Goal: Task Accomplishment & Management: Manage account settings

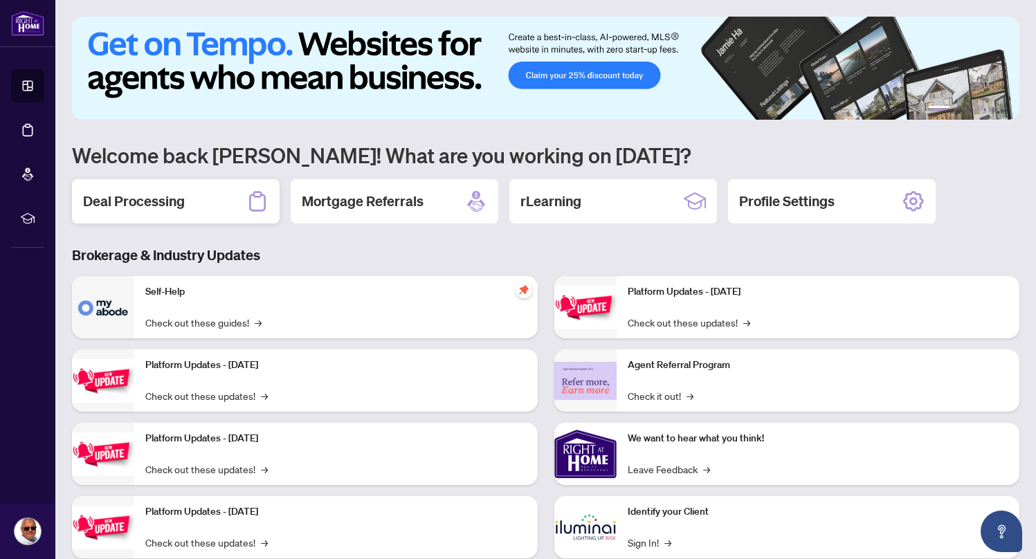
click at [190, 202] on div "Deal Processing" at bounding box center [176, 201] width 208 height 44
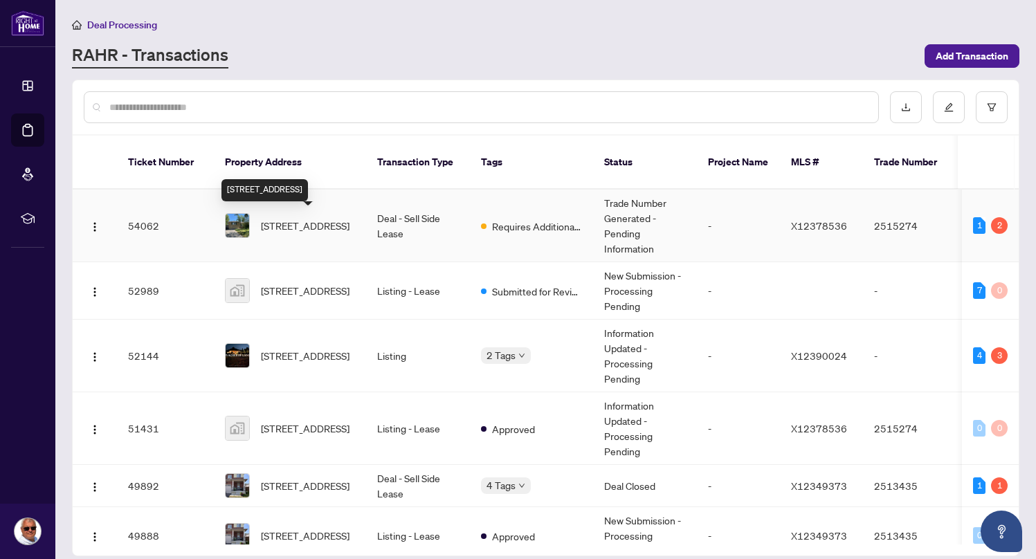
click at [302, 229] on span "[STREET_ADDRESS]" at bounding box center [305, 225] width 89 height 15
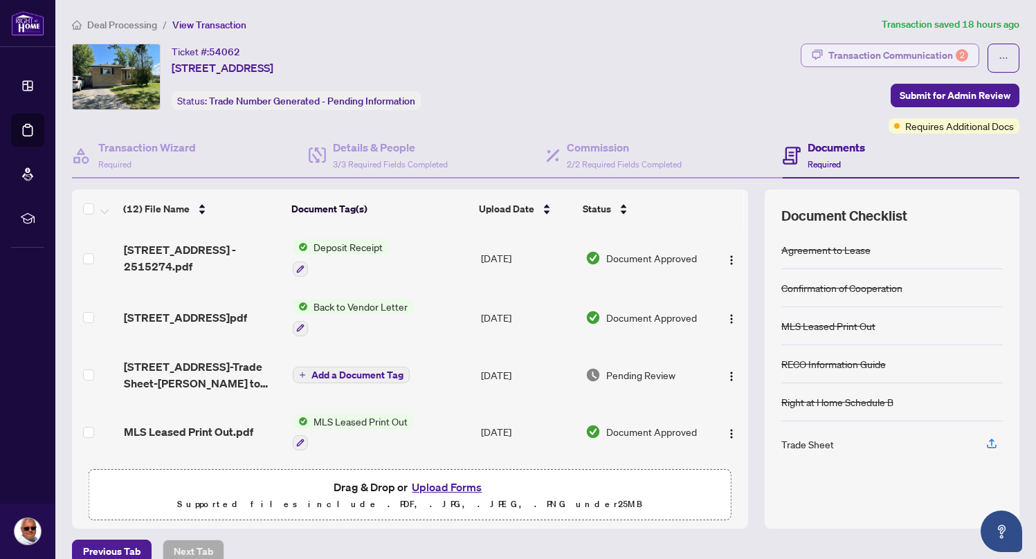
click at [899, 48] on div "Transaction Communication 2" at bounding box center [898, 55] width 140 height 22
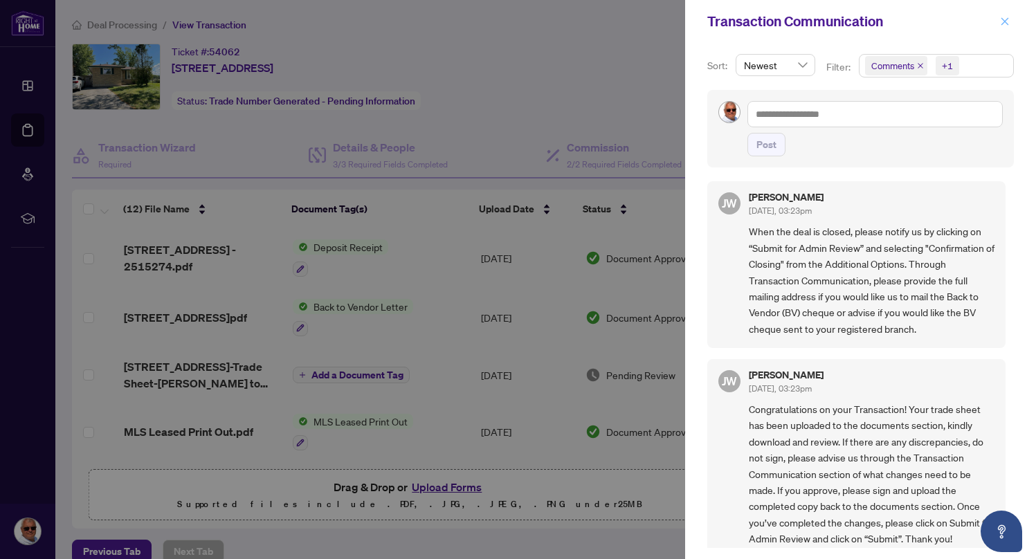
click at [1008, 23] on icon "close" at bounding box center [1005, 22] width 10 height 10
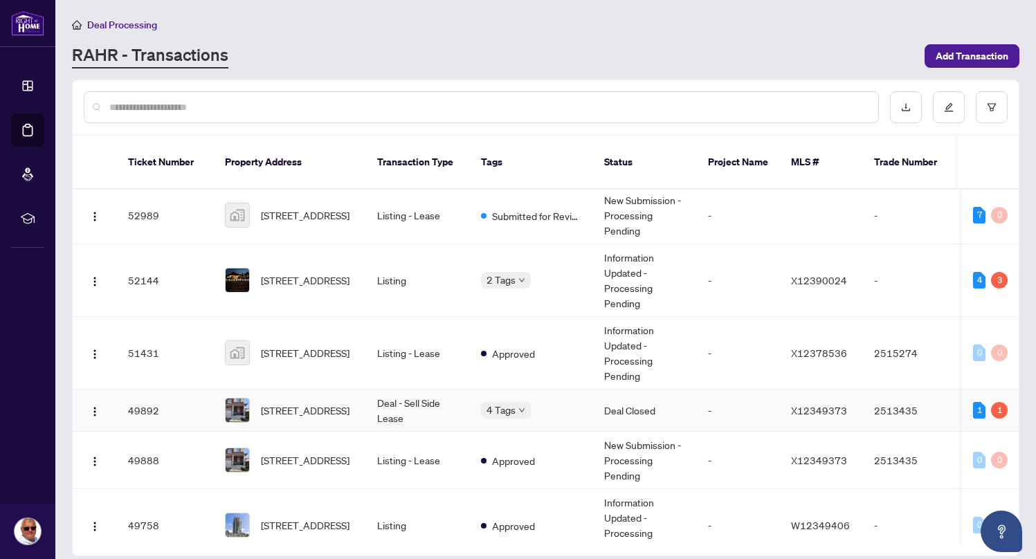
scroll to position [242, 0]
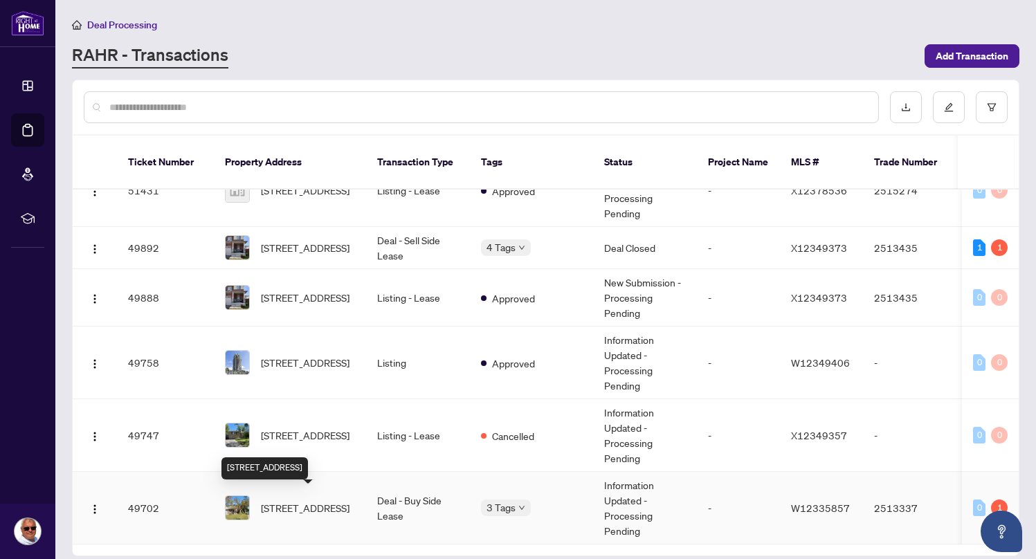
click at [301, 500] on span "[STREET_ADDRESS]" at bounding box center [305, 507] width 89 height 15
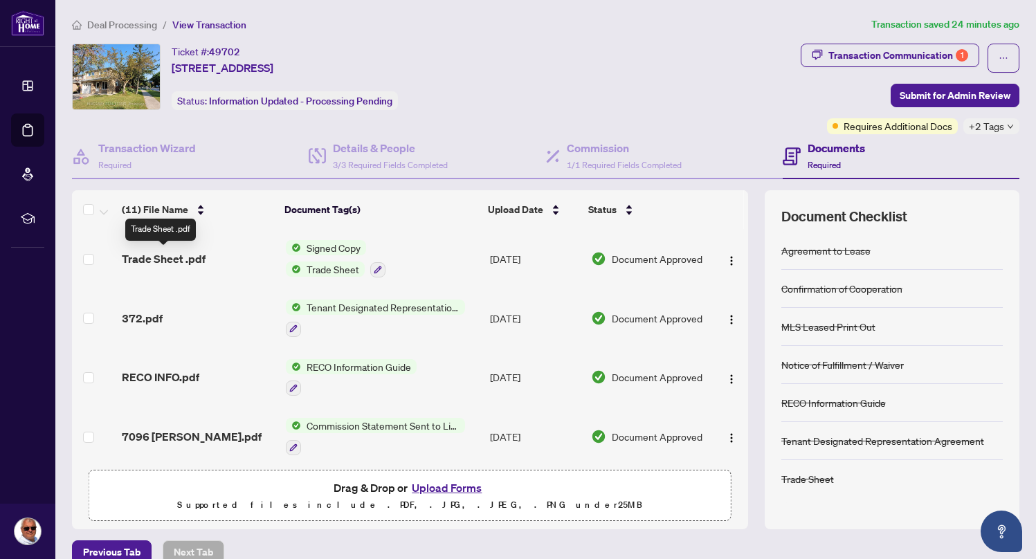
click at [161, 259] on span "Trade Sheet .pdf" at bounding box center [164, 259] width 84 height 17
click at [914, 58] on div "Transaction Communication 1" at bounding box center [898, 55] width 140 height 22
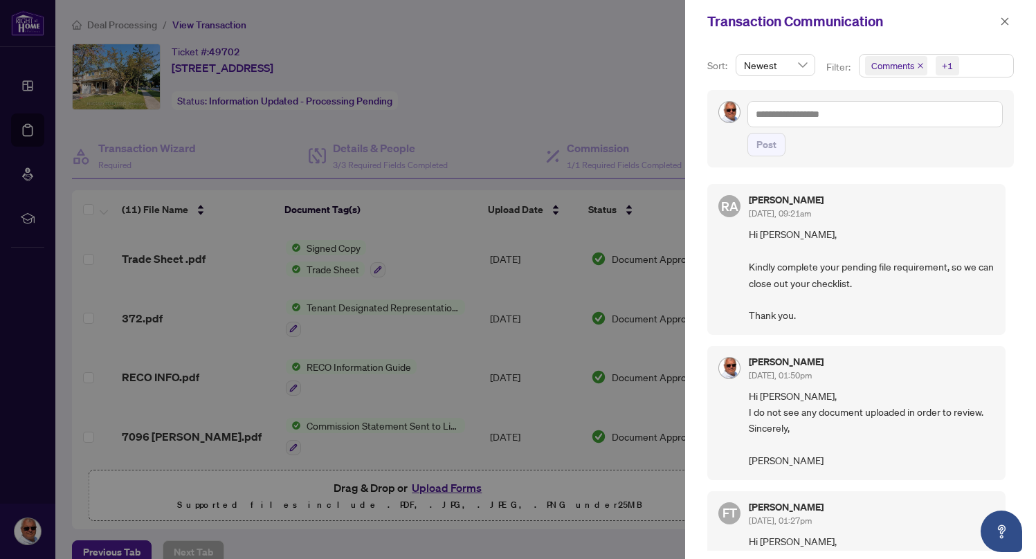
click at [645, 41] on div at bounding box center [518, 279] width 1036 height 559
click at [1007, 21] on icon "close" at bounding box center [1005, 22] width 10 height 10
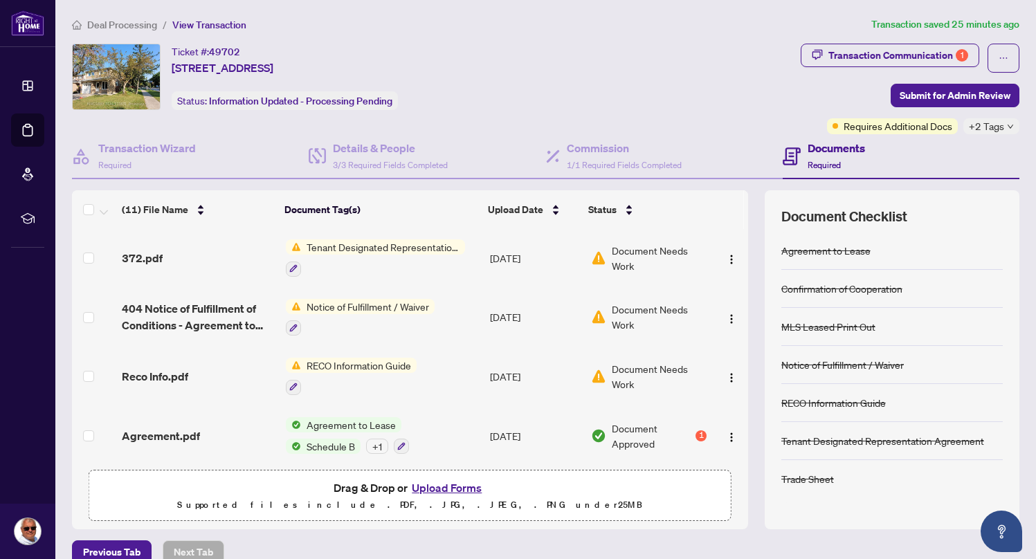
scroll to position [239, 0]
click at [700, 429] on div "1" at bounding box center [700, 434] width 11 height 11
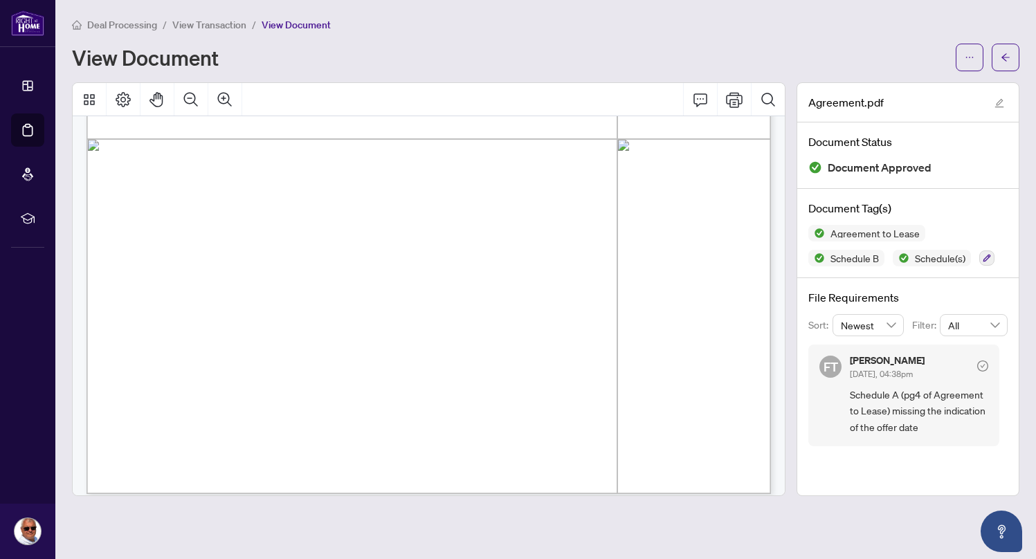
scroll to position [6890, 0]
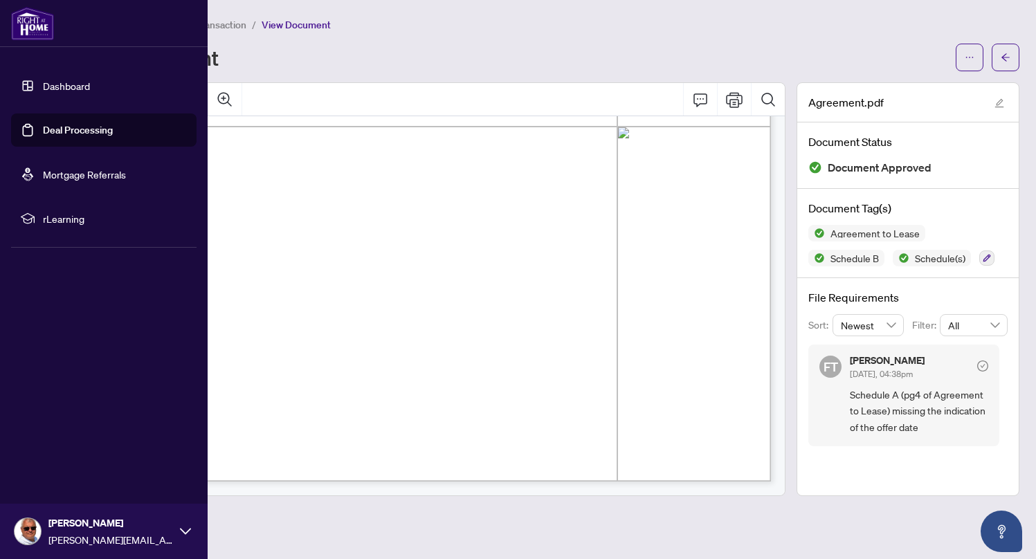
click at [73, 131] on link "Deal Processing" at bounding box center [78, 130] width 70 height 12
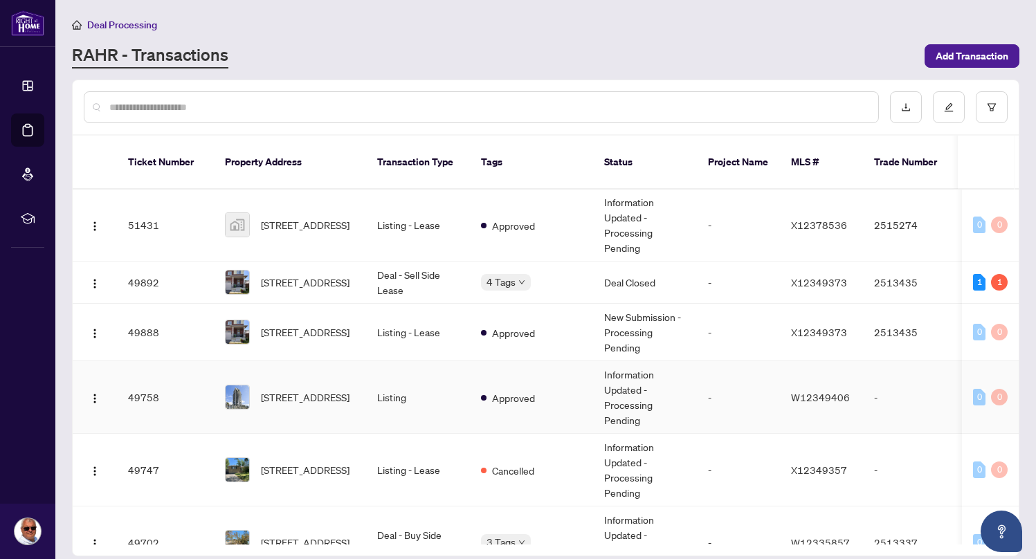
scroll to position [242, 0]
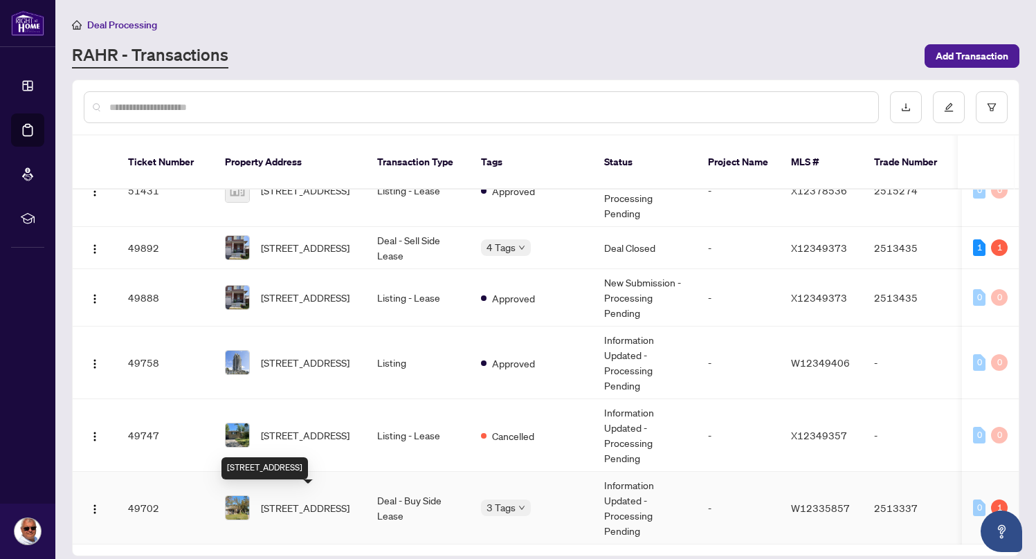
click at [291, 500] on span "[STREET_ADDRESS]" at bounding box center [305, 507] width 89 height 15
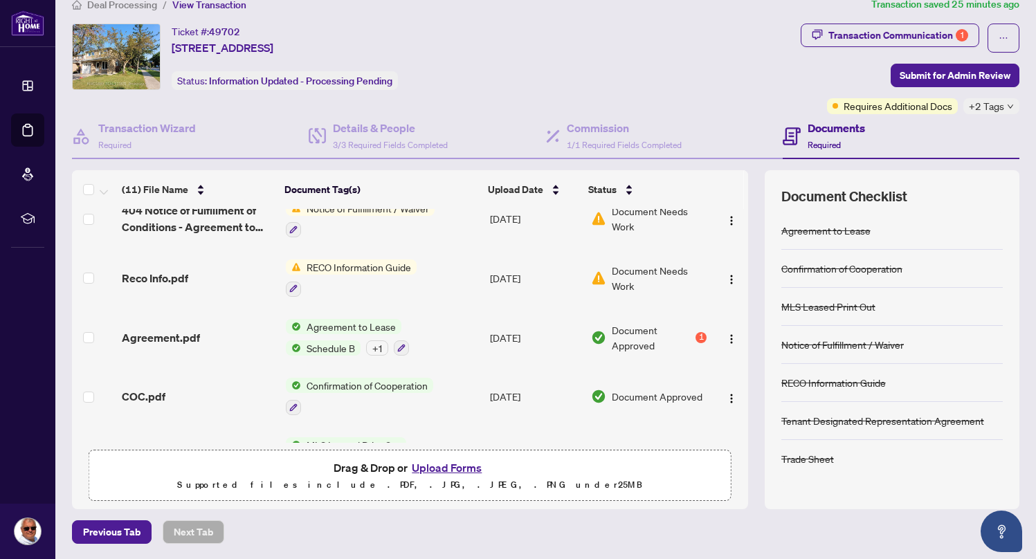
scroll to position [305, 0]
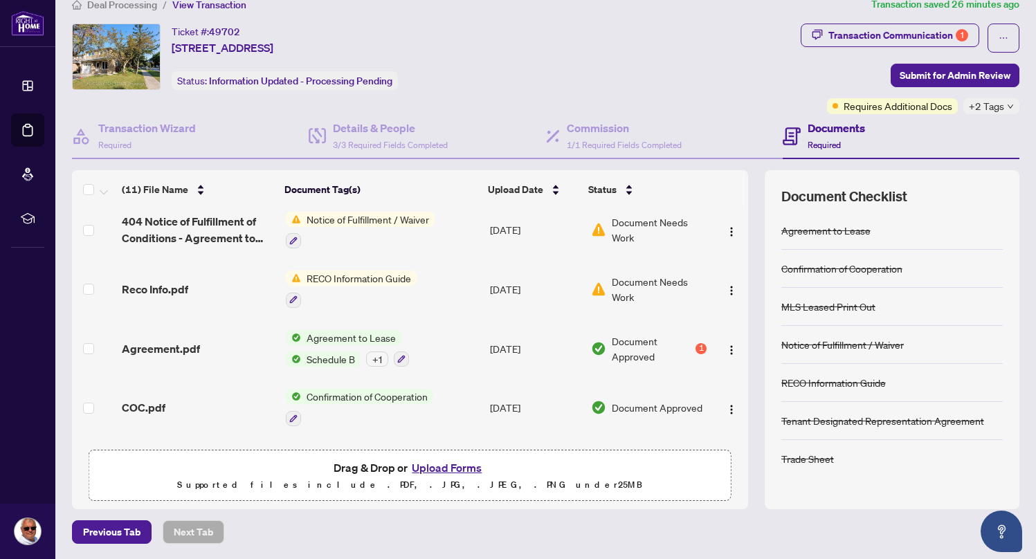
click at [341, 271] on span "RECO Information Guide" at bounding box center [359, 278] width 116 height 15
click at [165, 281] on span "Reco Info.pdf" at bounding box center [155, 289] width 66 height 17
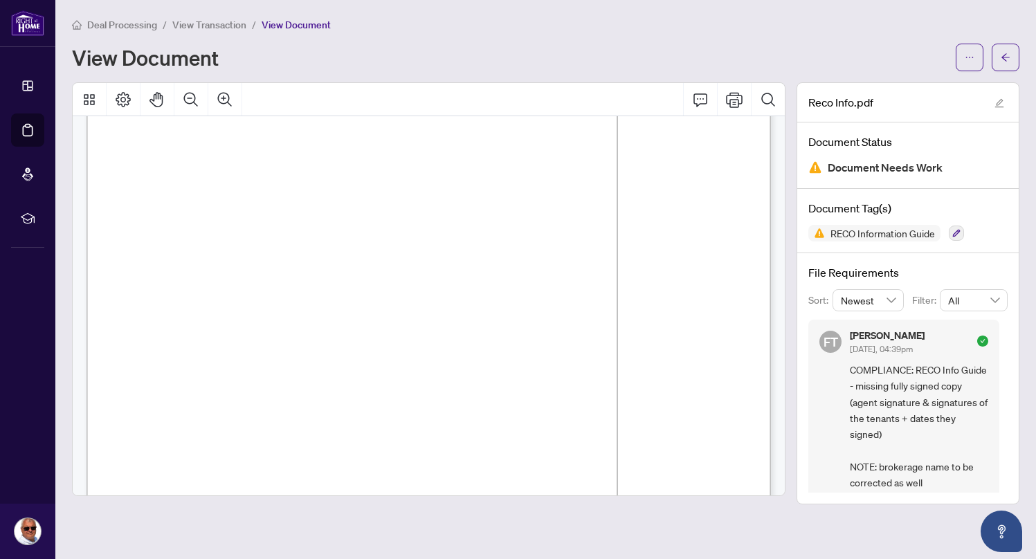
scroll to position [11052, 0]
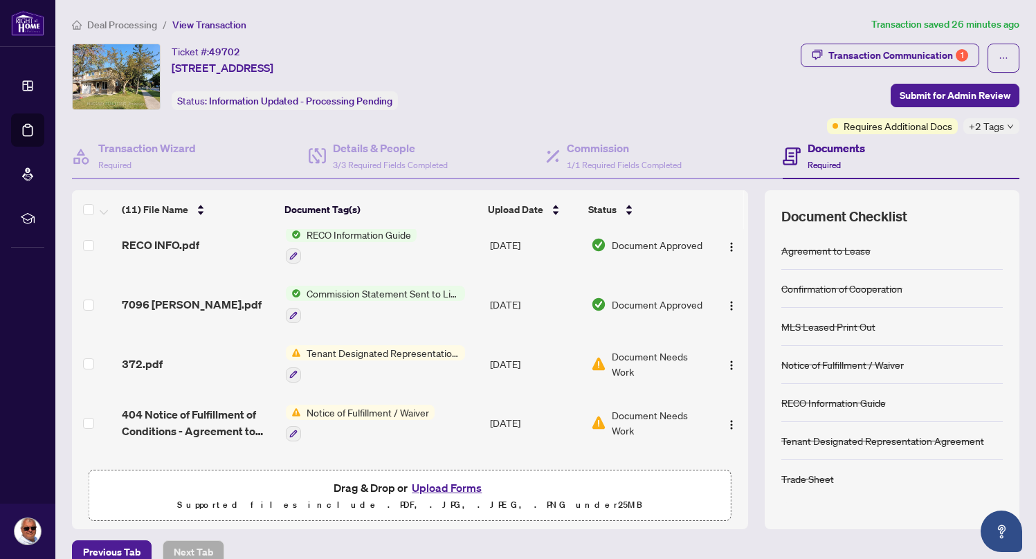
scroll to position [82, 0]
